Goal: Task Accomplishment & Management: Use online tool/utility

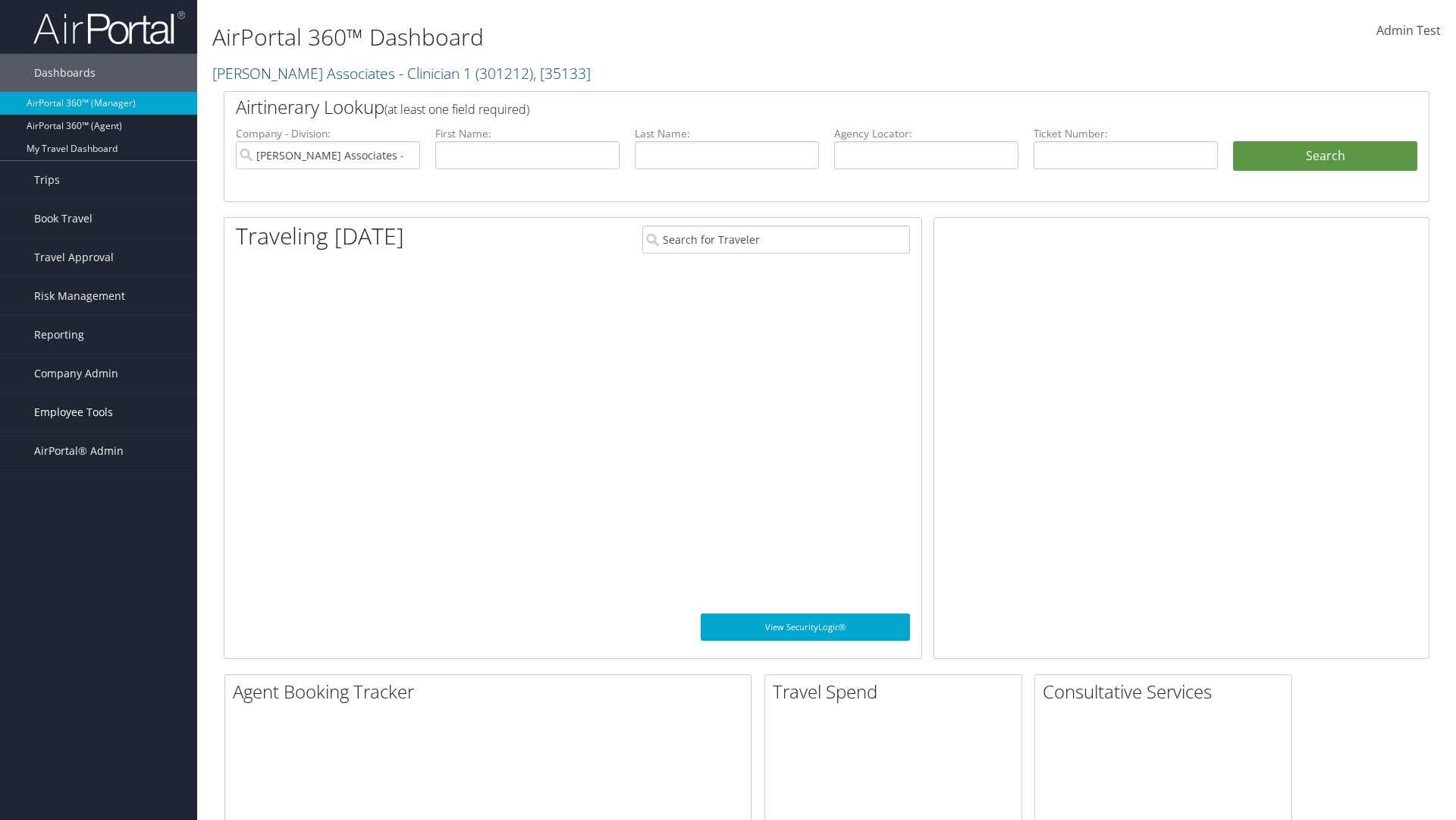
click at [99, 413] on span "Employee Tools" at bounding box center [74, 412] width 79 height 38
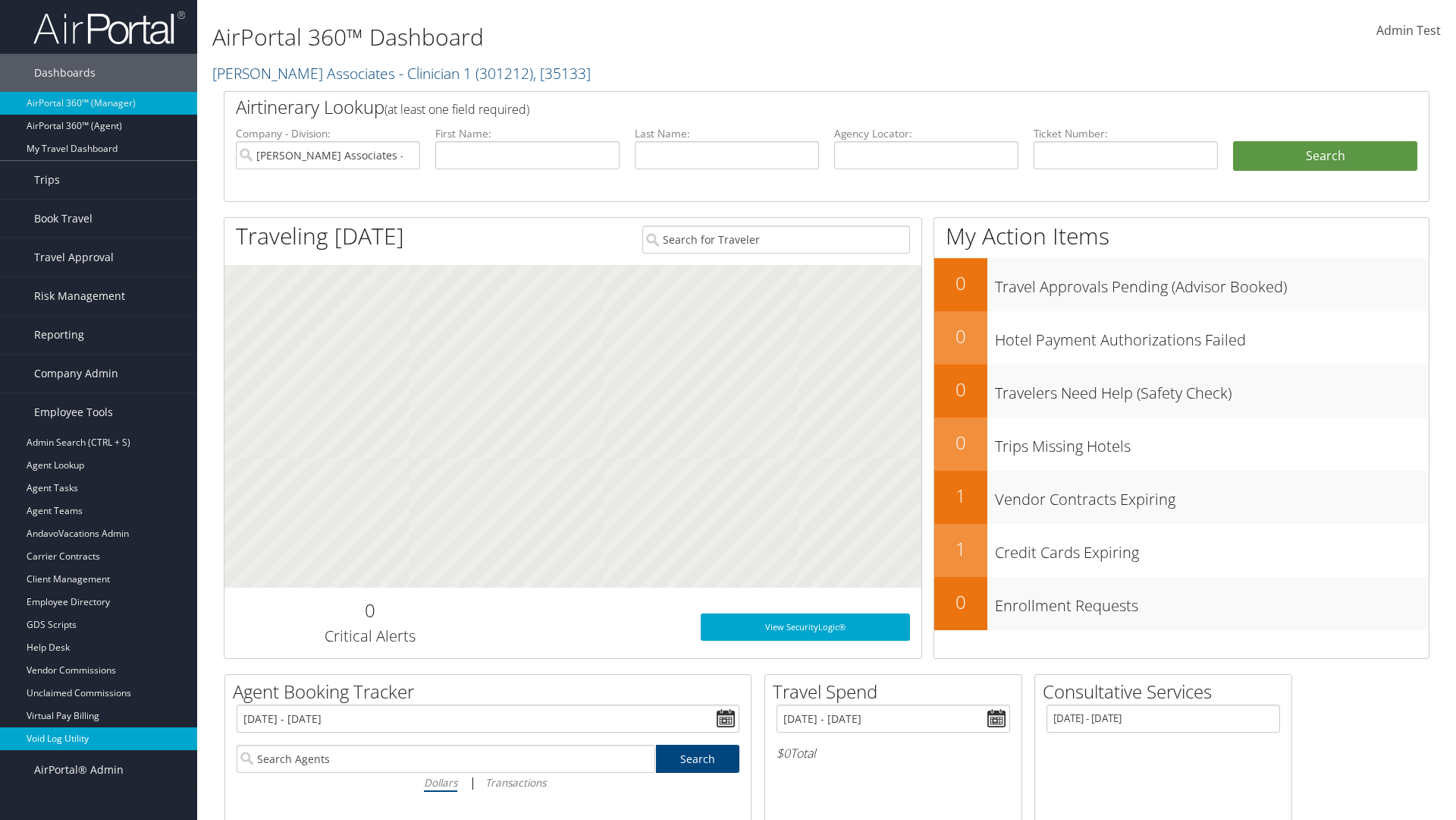
click at [99, 739] on link "Void Log Utility" at bounding box center [99, 738] width 197 height 23
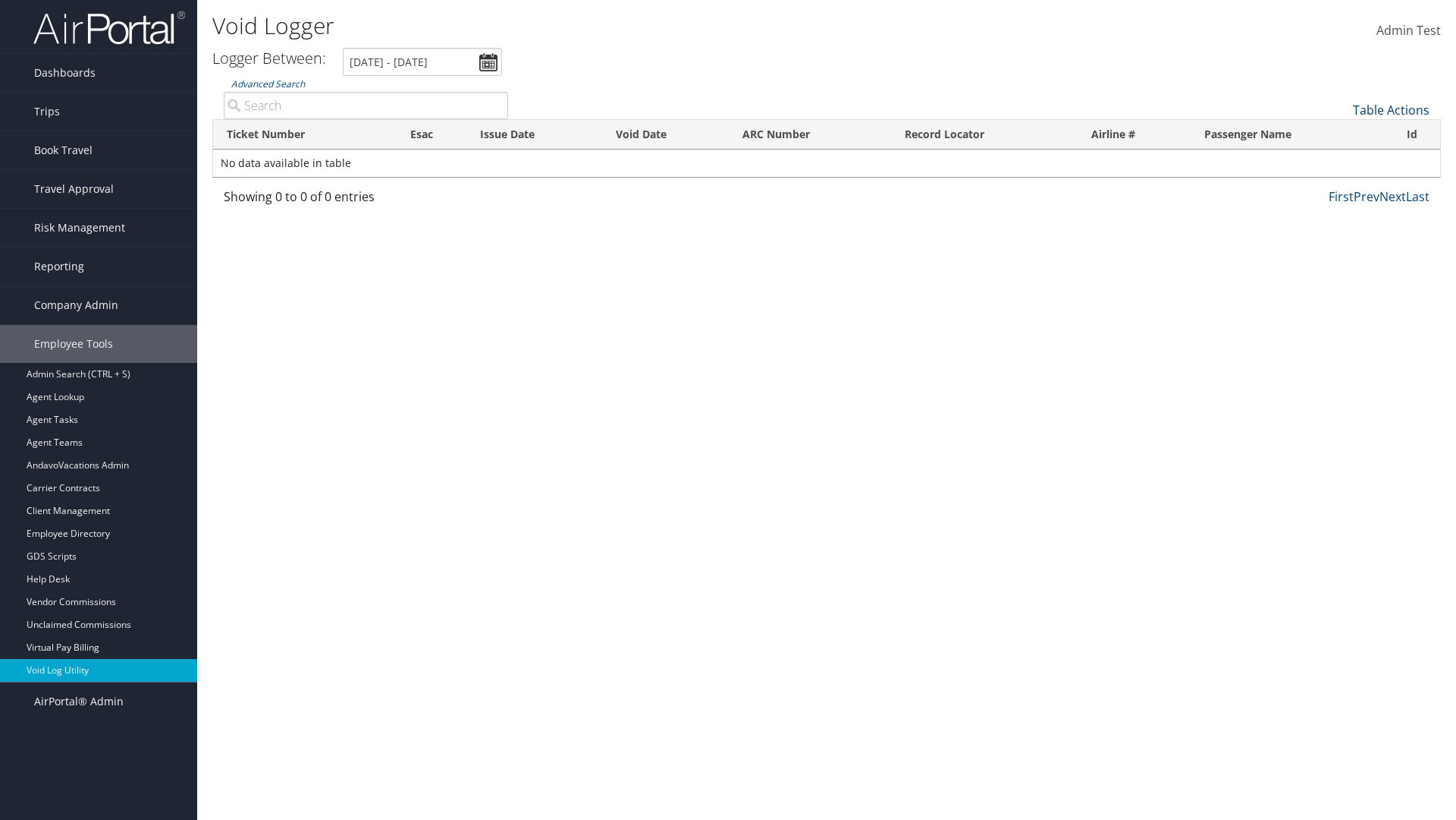
click at [1391, 110] on link "Table Actions" at bounding box center [1392, 110] width 77 height 17
click at [1341, 134] on link "Export as CSV" at bounding box center [1341, 133] width 200 height 26
click at [1391, 110] on link "Table Actions" at bounding box center [1392, 110] width 77 height 17
click at [1341, 135] on link "Ticket Number" at bounding box center [1341, 135] width 200 height 26
click at [1341, 187] on link "Issue Date" at bounding box center [1341, 187] width 200 height 26
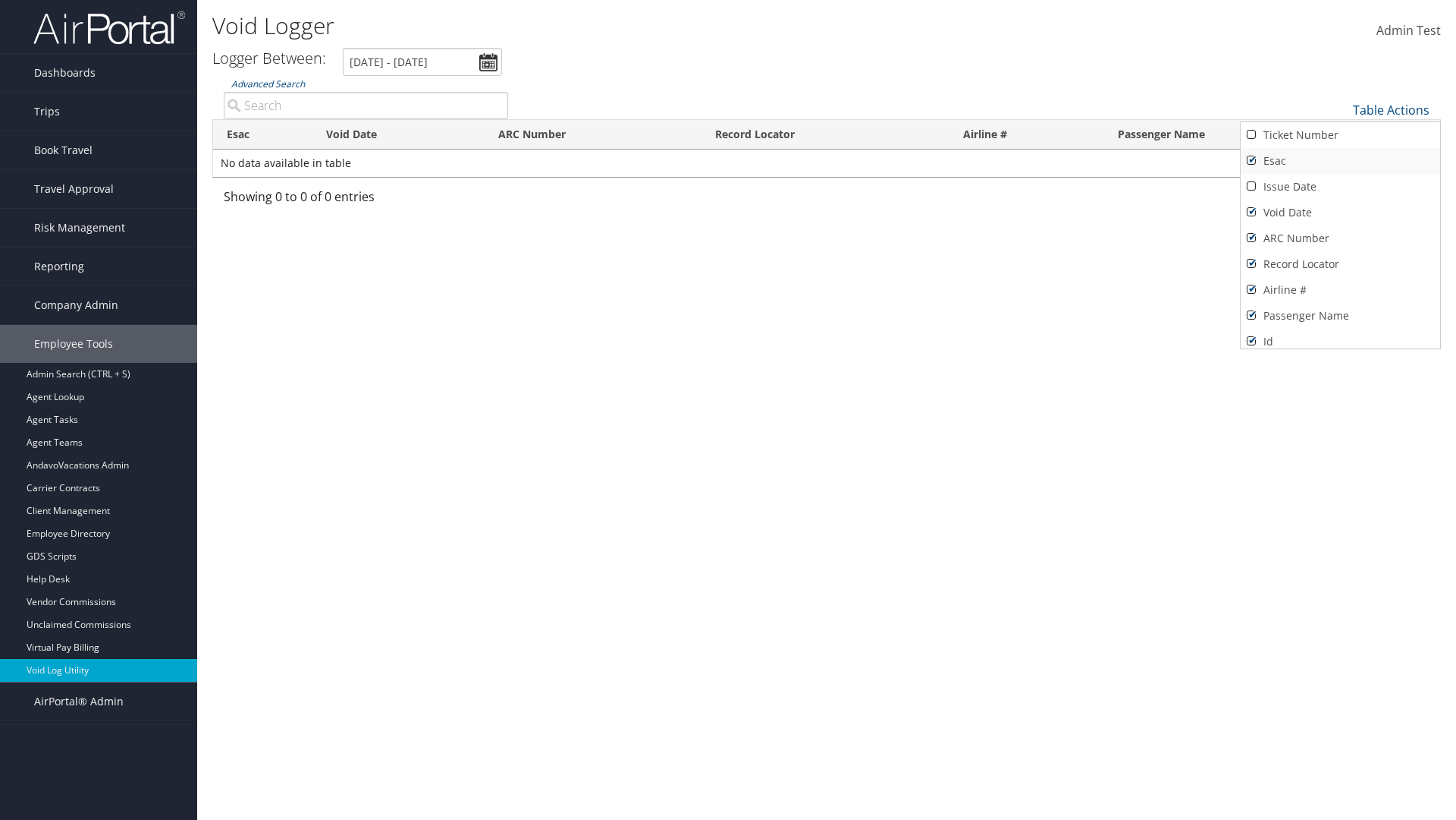
click at [1341, 161] on link "Esac" at bounding box center [1341, 161] width 200 height 26
click at [1341, 213] on link "Void Date" at bounding box center [1341, 213] width 200 height 26
click at [1341, 238] on link "ARC Number" at bounding box center [1341, 238] width 200 height 26
click at [1341, 264] on link "Record Locator" at bounding box center [1341, 264] width 200 height 26
click at [1341, 290] on link "Airline #" at bounding box center [1341, 290] width 200 height 26
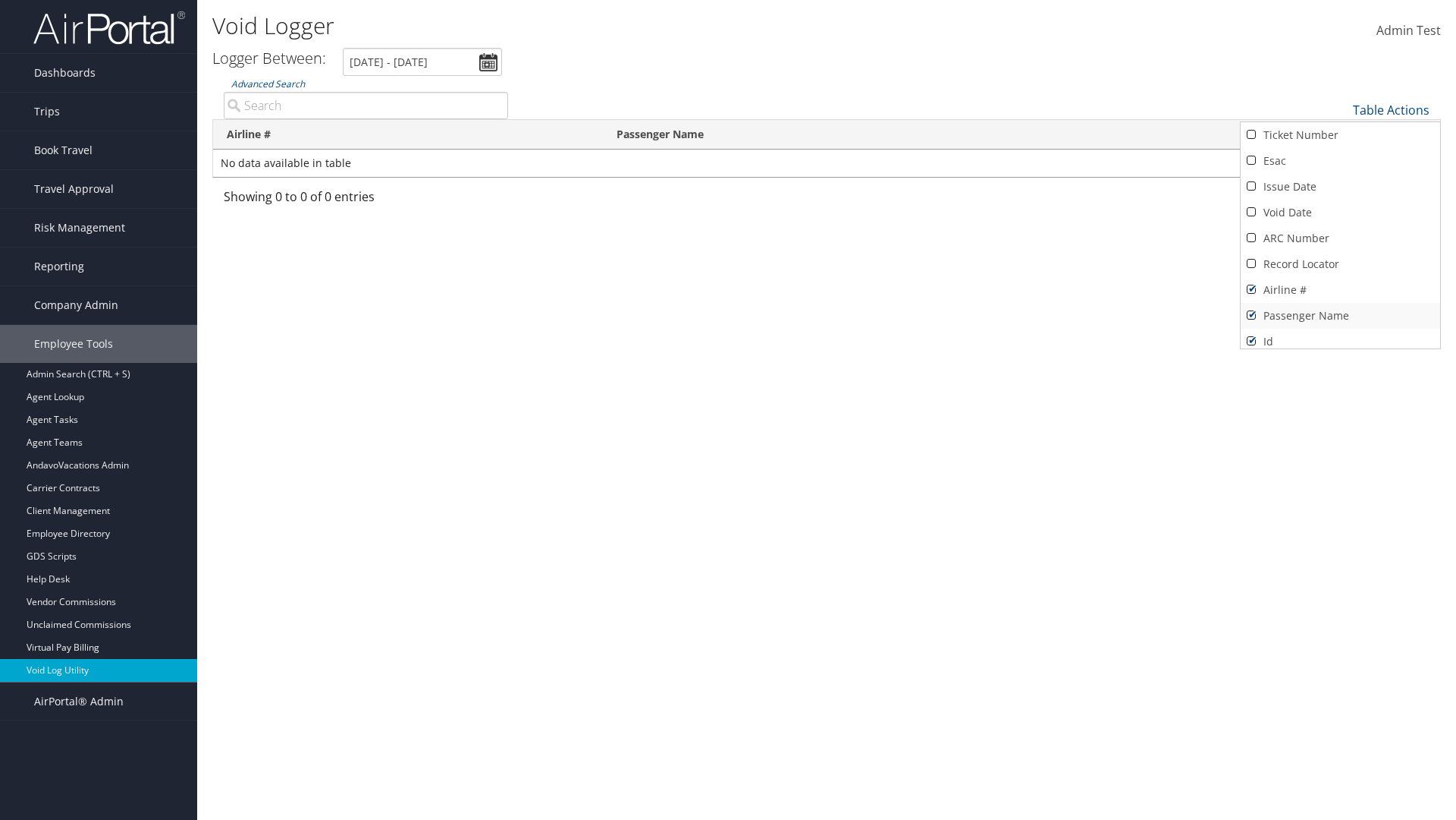
click at [1341, 315] on link "Passenger Name" at bounding box center [1341, 315] width 200 height 26
click at [728, 410] on div at bounding box center [728, 410] width 1456 height 820
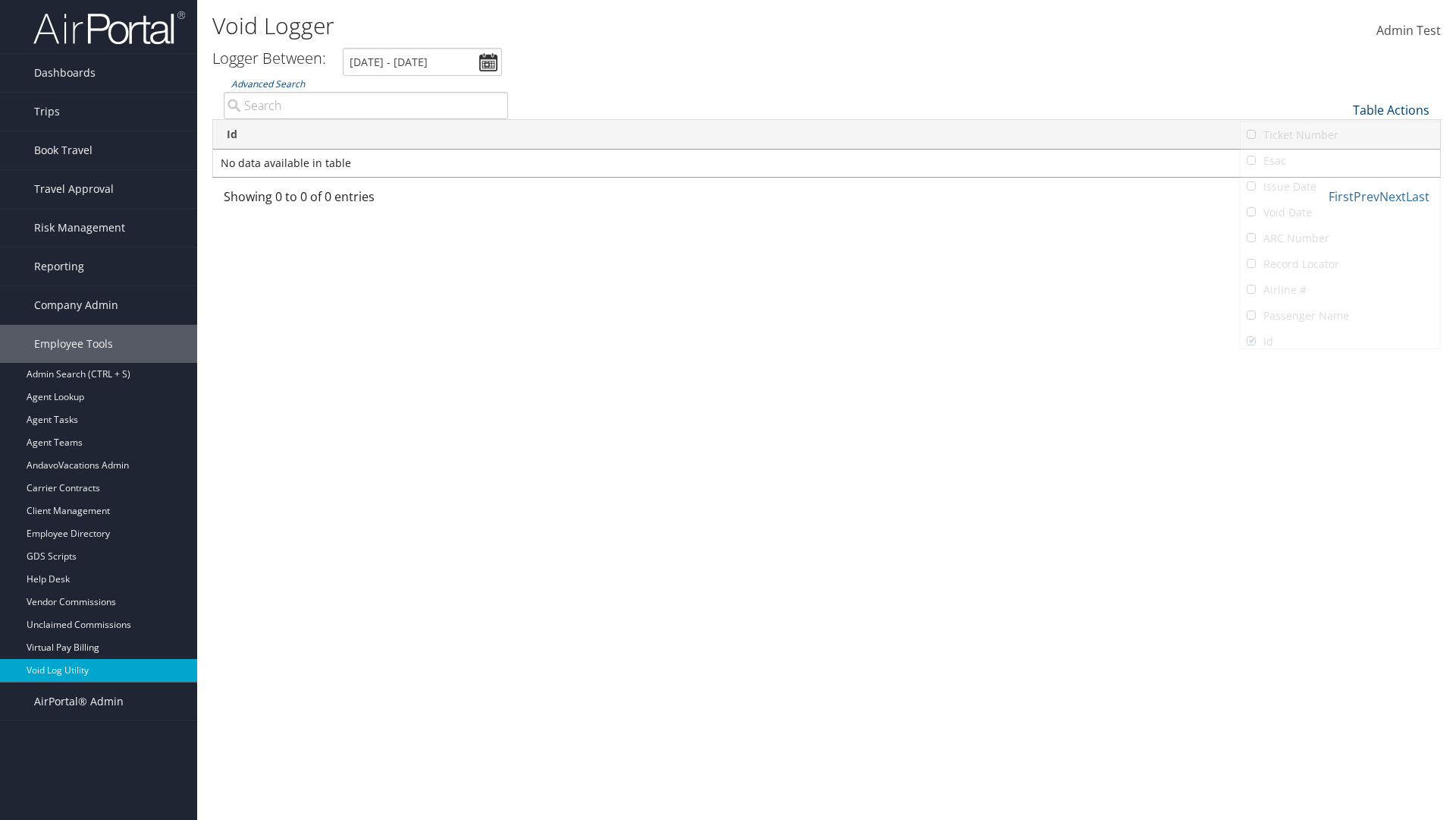
click at [1391, 110] on link "Table Actions" at bounding box center [1392, 110] width 77 height 17
click at [1341, 147] on link "Column Visibility" at bounding box center [1341, 147] width 200 height 26
click at [1341, 135] on link "Ticket Number" at bounding box center [1341, 135] width 200 height 26
click at [1341, 187] on link "Issue Date" at bounding box center [1341, 187] width 200 height 26
click at [1341, 161] on link "Esac" at bounding box center [1341, 161] width 200 height 26
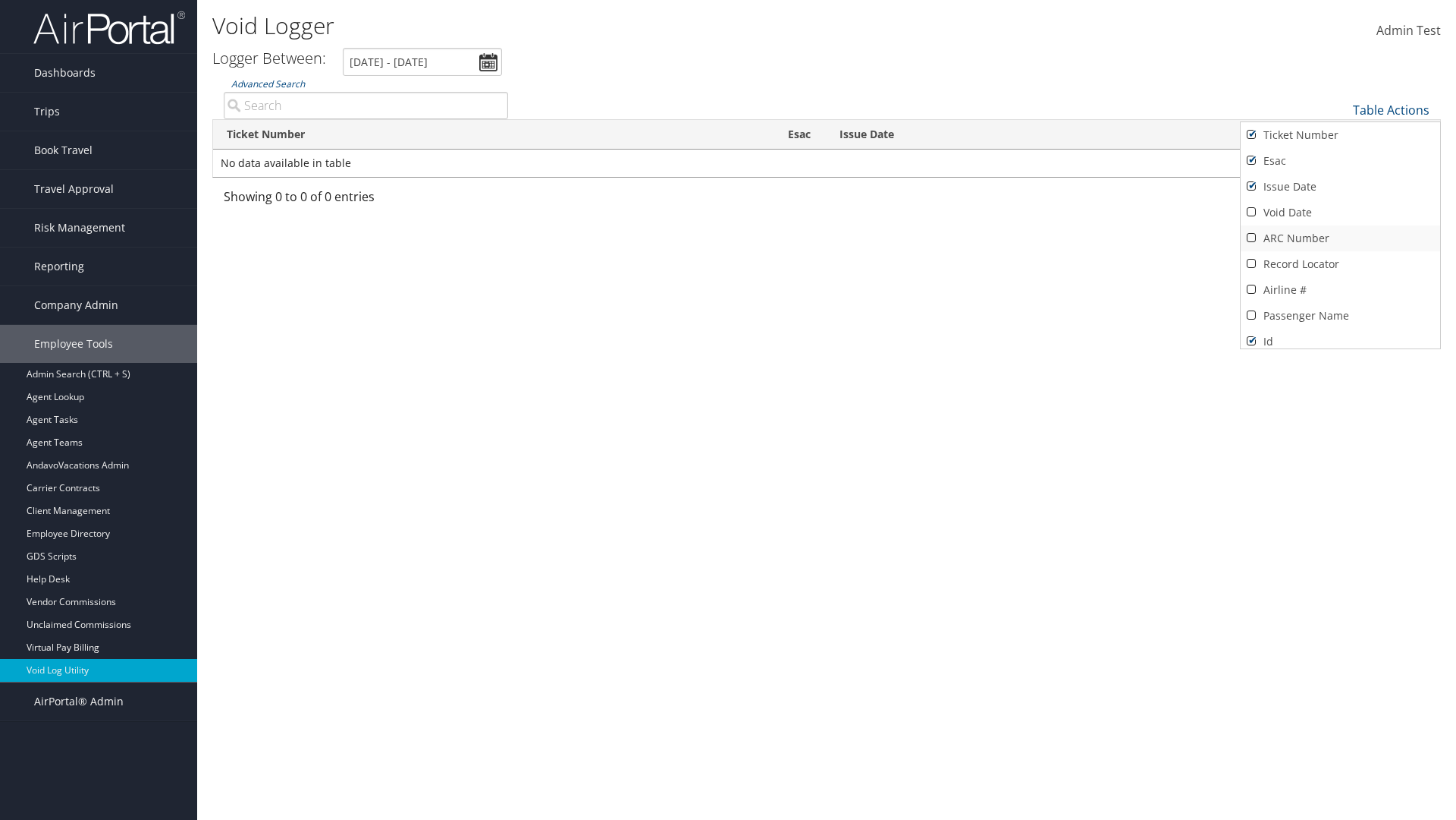
click at [1341, 213] on link "Void Date" at bounding box center [1341, 213] width 200 height 26
click at [1341, 238] on link "ARC Number" at bounding box center [1341, 238] width 200 height 26
click at [1341, 264] on link "Record Locator" at bounding box center [1341, 264] width 200 height 26
click at [1341, 290] on link "Airline #" at bounding box center [1341, 290] width 200 height 26
click at [1341, 315] on link "Passenger Name" at bounding box center [1341, 315] width 200 height 26
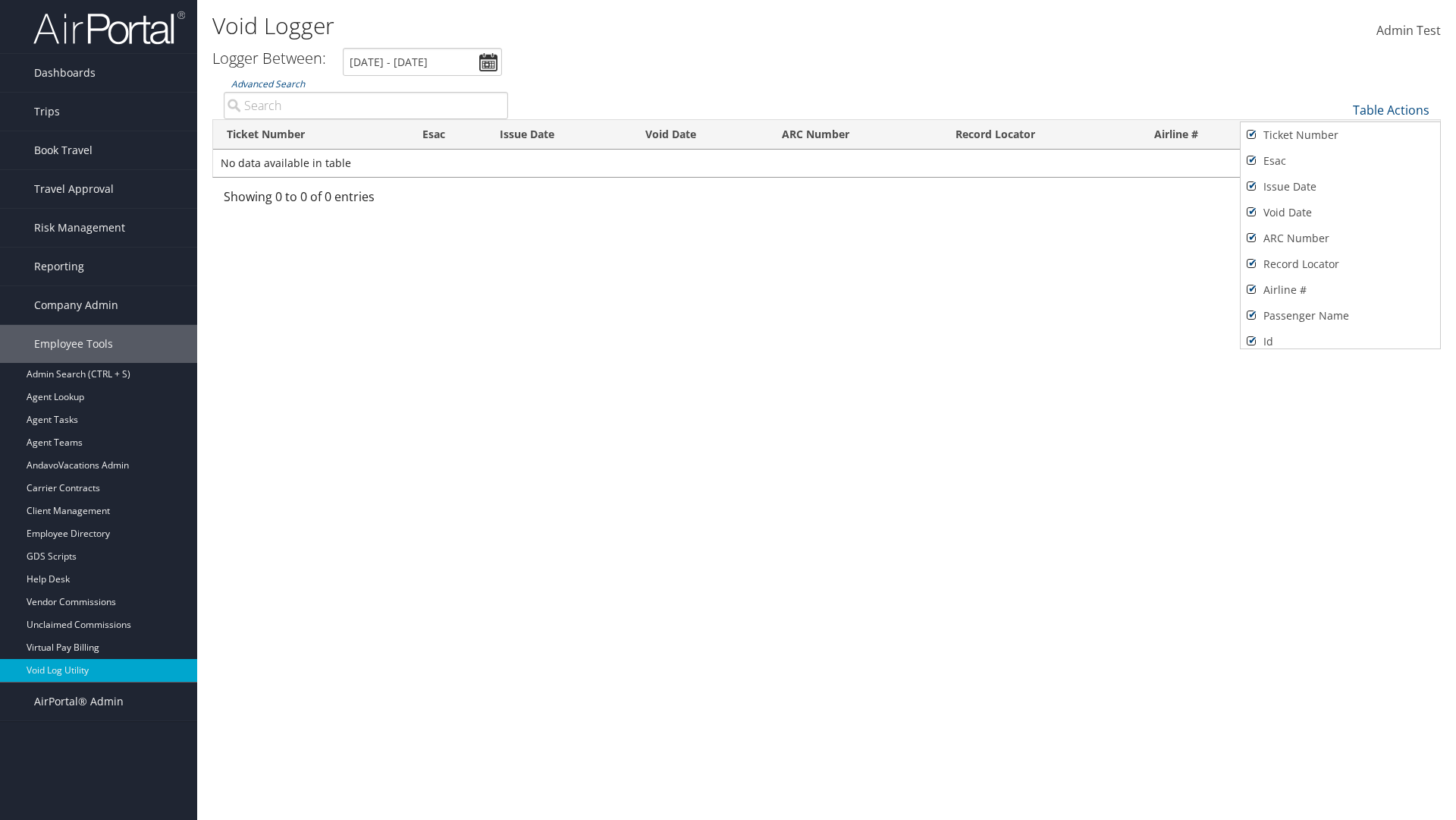
click at [728, 410] on div at bounding box center [728, 410] width 1456 height 820
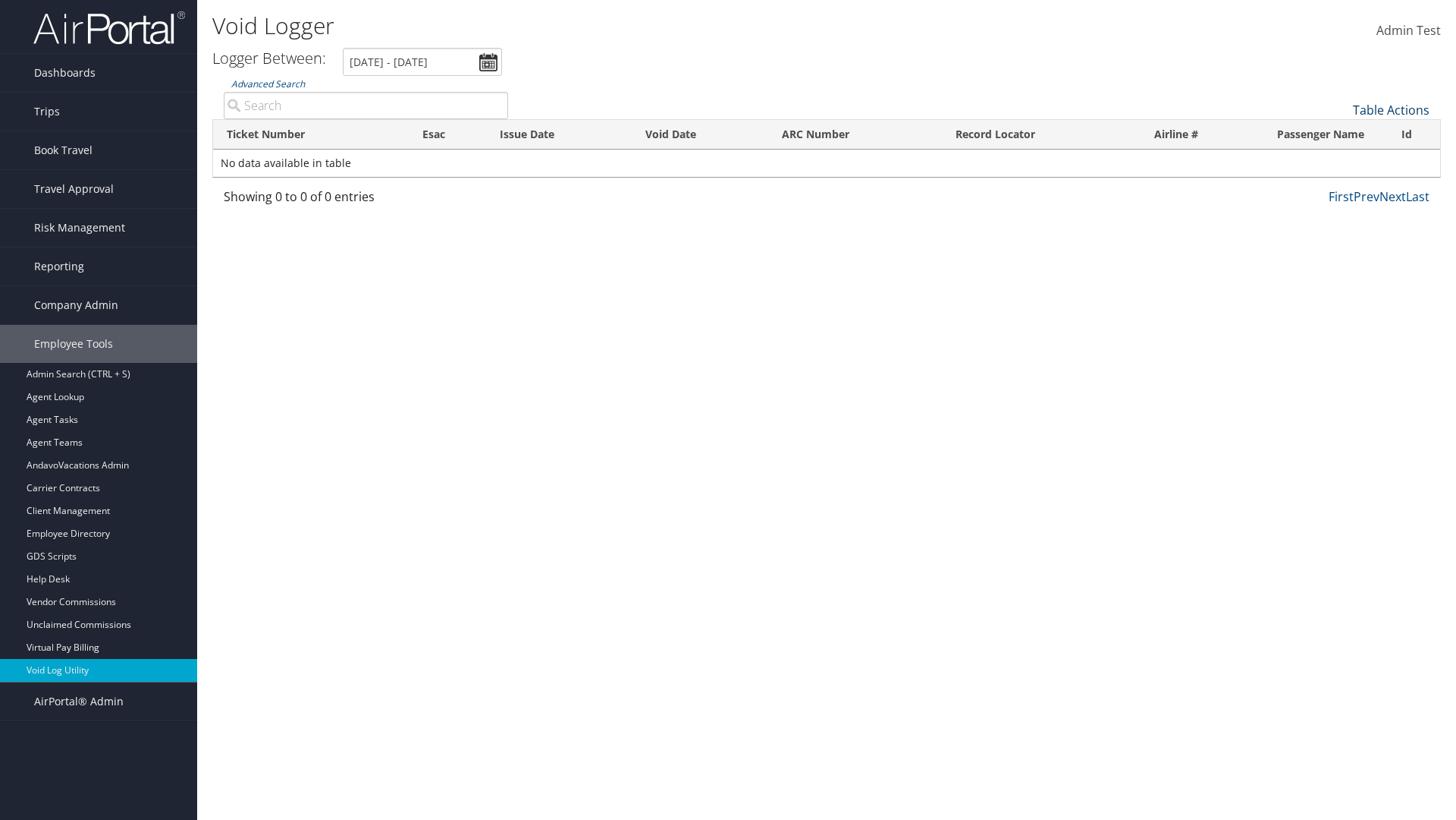
click at [1391, 110] on link "Table Actions" at bounding box center [1392, 110] width 77 height 17
